Goal: Communication & Community: Answer question/provide support

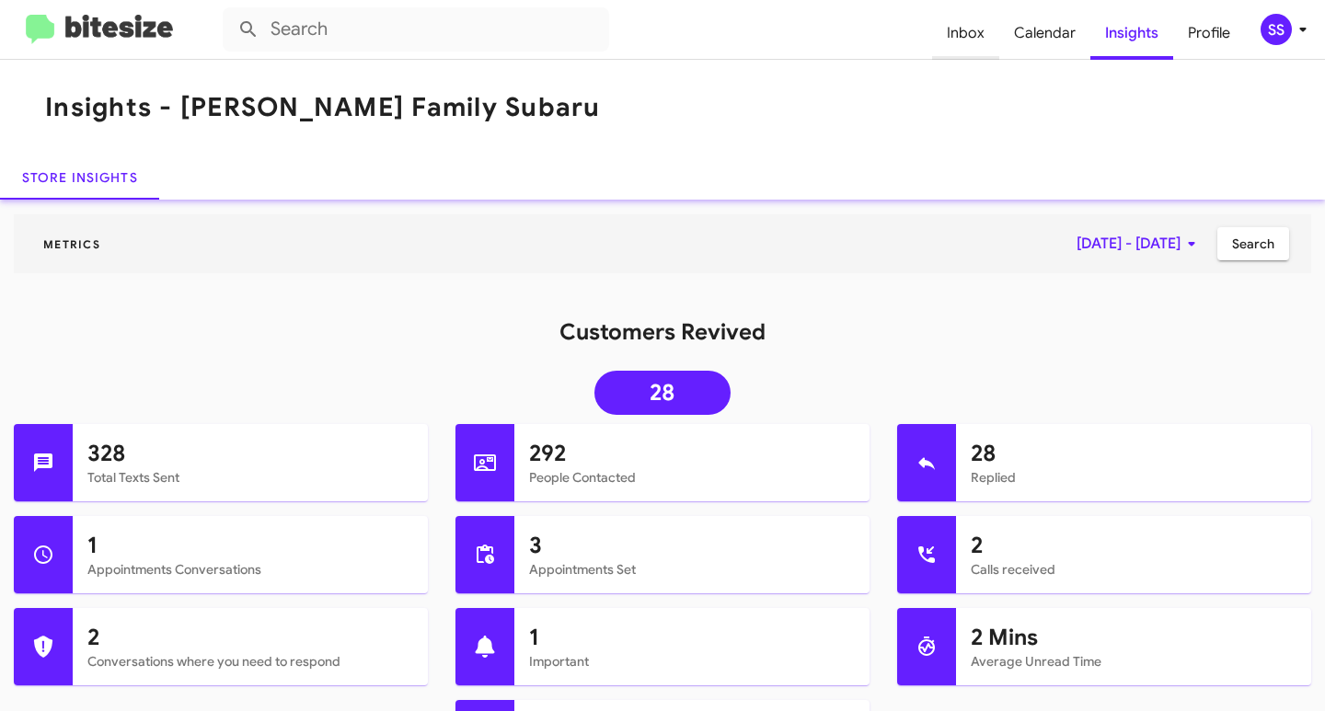
click at [987, 27] on span "Inbox" at bounding box center [965, 32] width 67 height 53
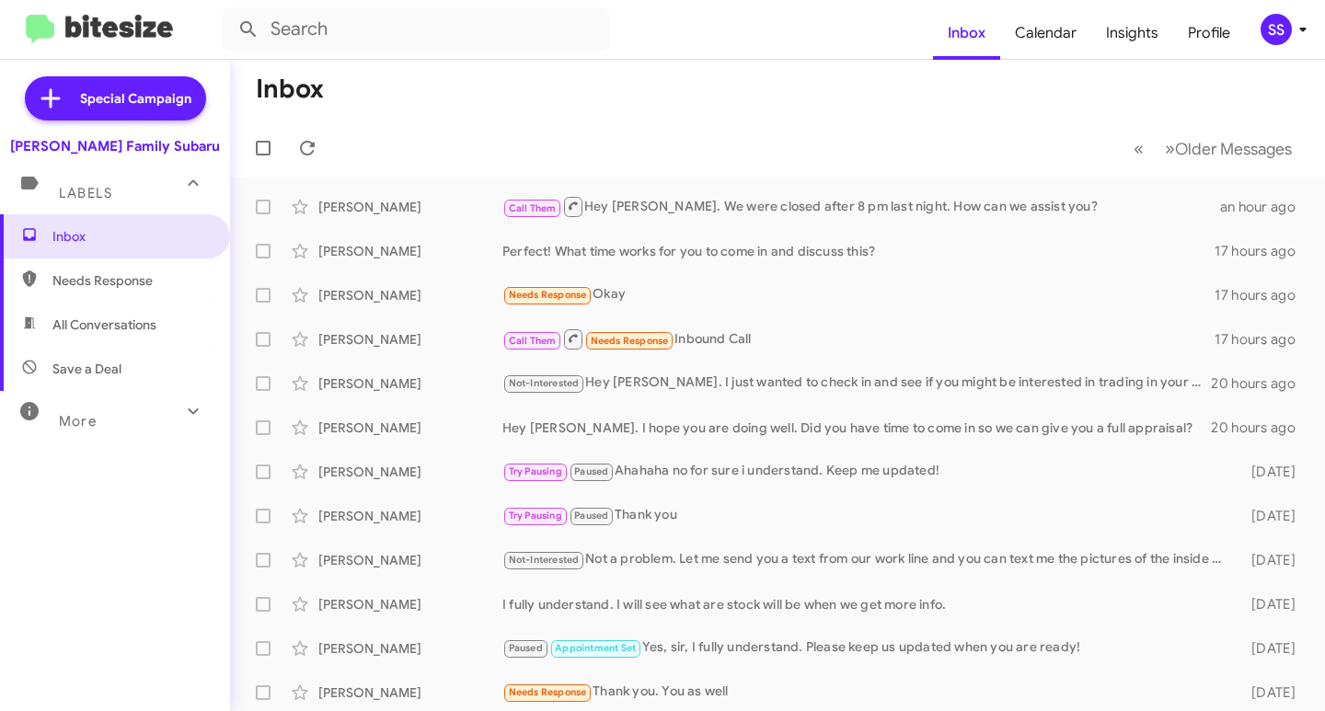
click at [131, 383] on span "Save a Deal" at bounding box center [115, 369] width 230 height 44
type input "in:not-interested"
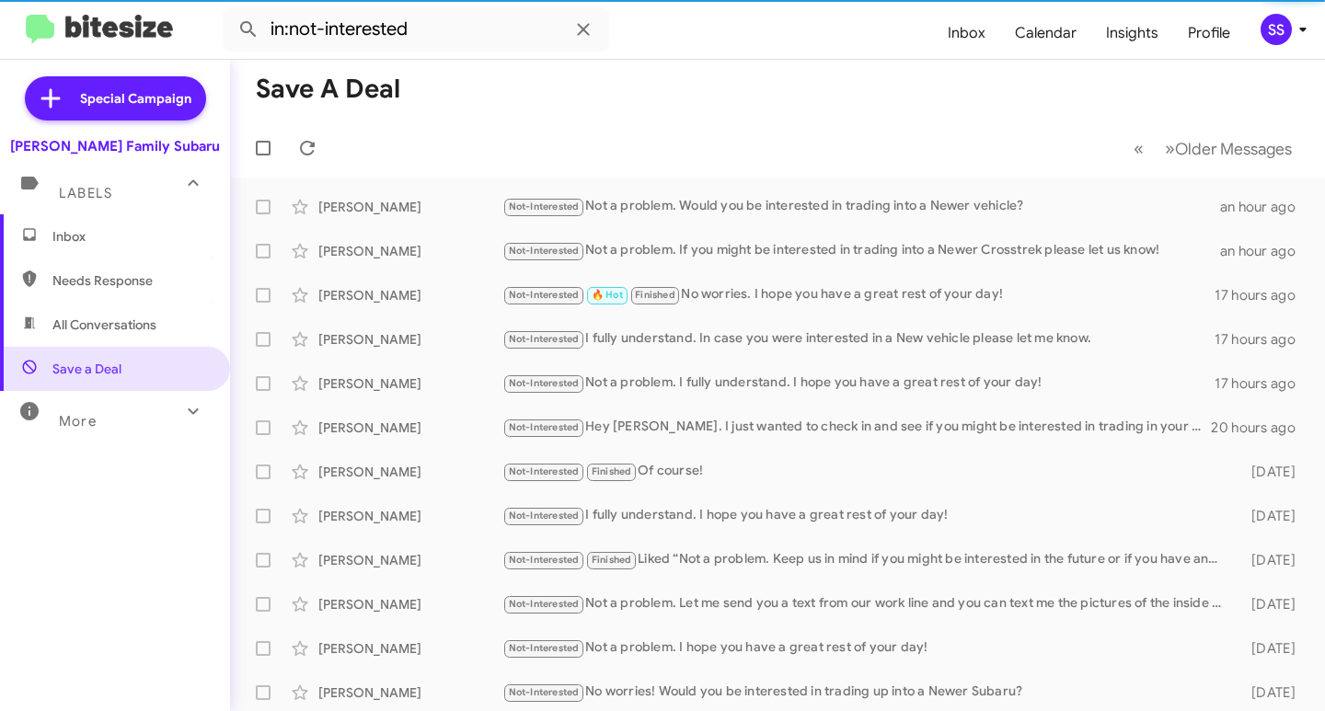
click at [116, 237] on span "Inbox" at bounding box center [130, 236] width 156 height 18
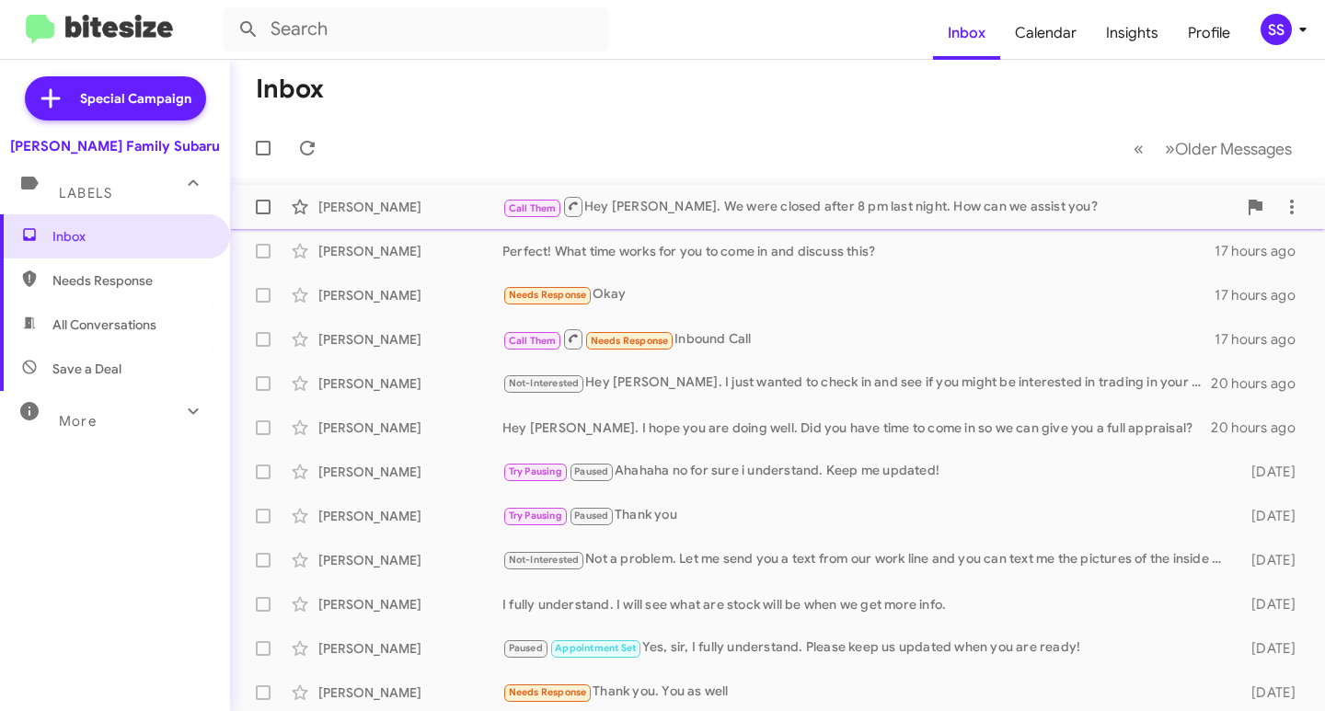
click at [806, 199] on div "Call Them Hey [PERSON_NAME]. We were closed after 8 pm last night. How can we a…" at bounding box center [869, 206] width 734 height 23
